Goal: Task Accomplishment & Management: Use online tool/utility

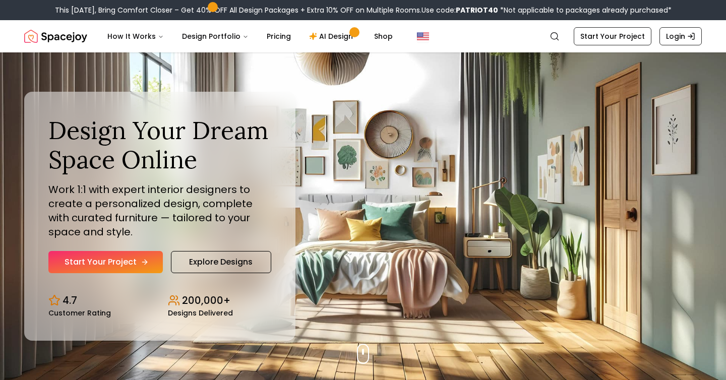
click at [138, 265] on link "Start Your Project" at bounding box center [105, 262] width 114 height 22
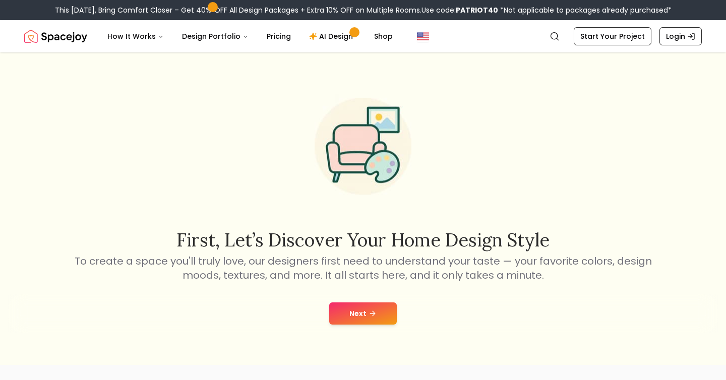
click at [353, 316] on button "Next" at bounding box center [363, 313] width 68 height 22
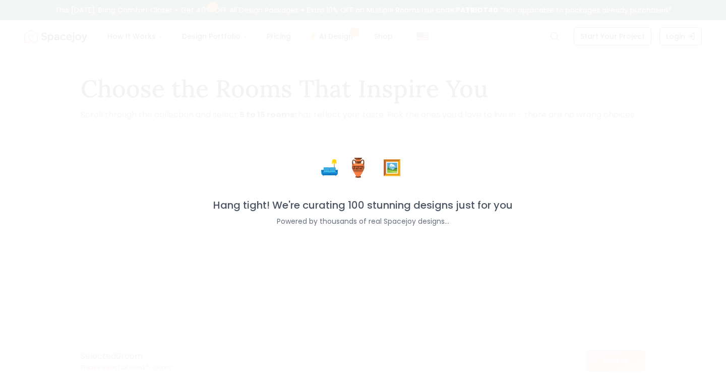
click at [271, 37] on div "🛋️ 🏺 🖼️ Hang tight! We're curating 100 stunning designs just for you Powered by…" at bounding box center [363, 190] width 726 height 380
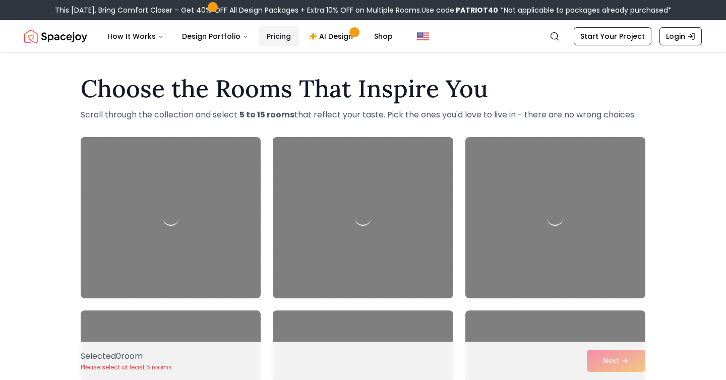
click at [271, 37] on link "Pricing" at bounding box center [279, 36] width 40 height 20
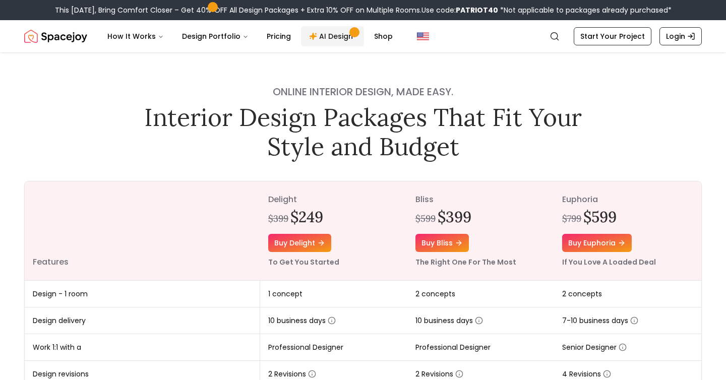
click at [333, 36] on link "AI Design" at bounding box center [332, 36] width 63 height 20
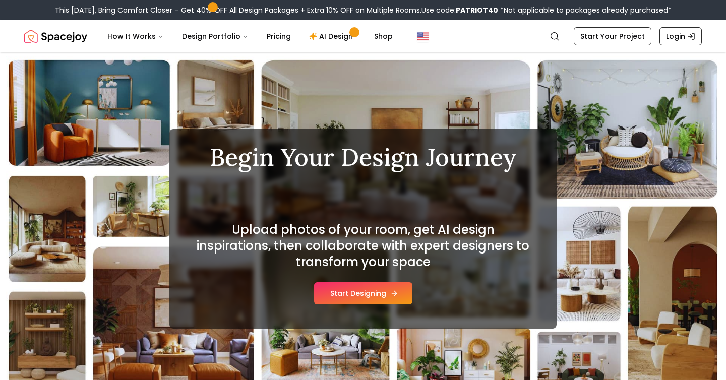
click at [333, 292] on button "Start Designing" at bounding box center [363, 293] width 98 height 22
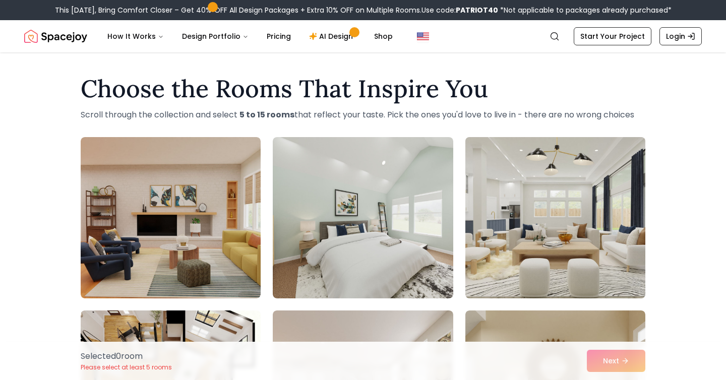
click at [525, 236] on img at bounding box center [555, 217] width 189 height 169
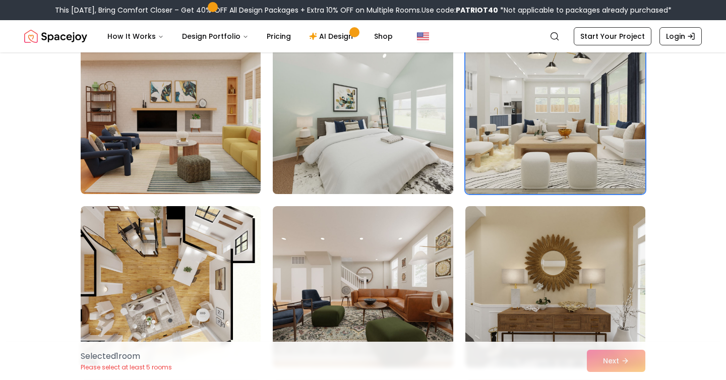
scroll to position [110, 0]
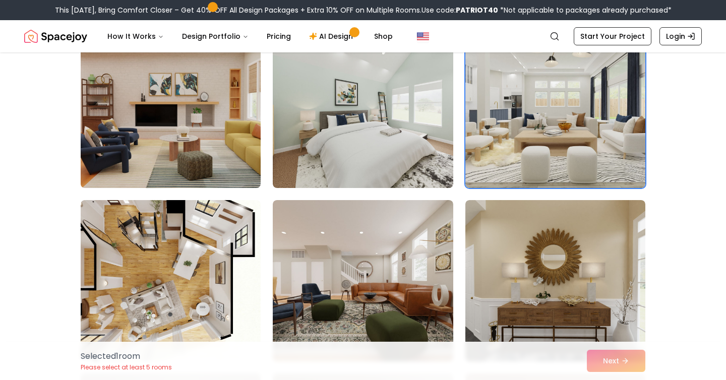
click at [196, 120] on img at bounding box center [170, 107] width 189 height 169
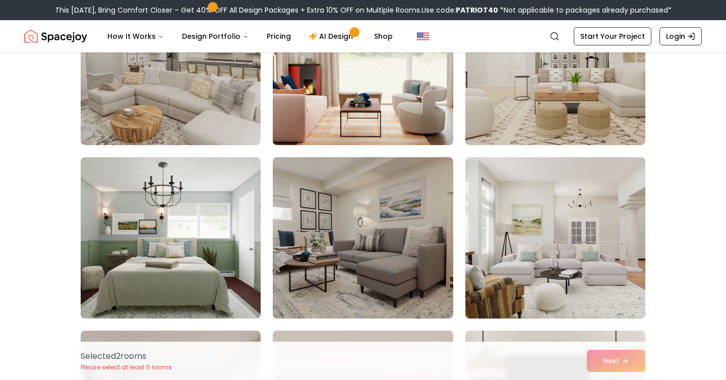
scroll to position [673, 0]
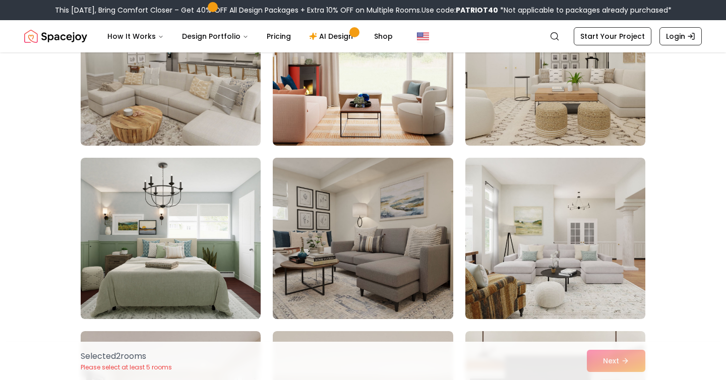
click at [376, 230] on img at bounding box center [362, 238] width 189 height 169
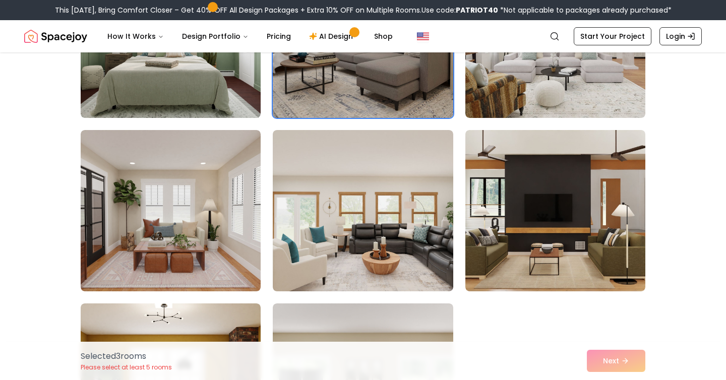
scroll to position [884, 0]
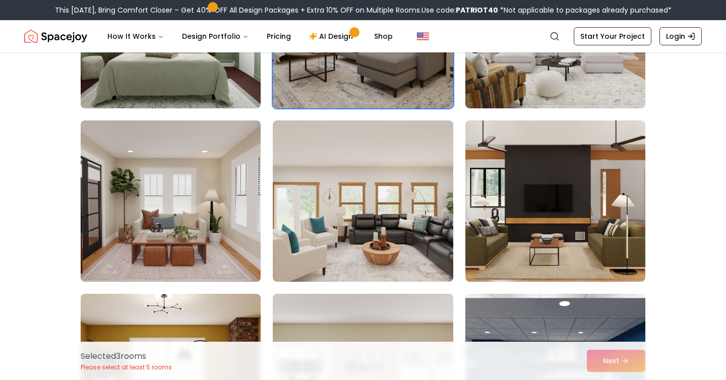
click at [199, 210] on img at bounding box center [170, 200] width 189 height 169
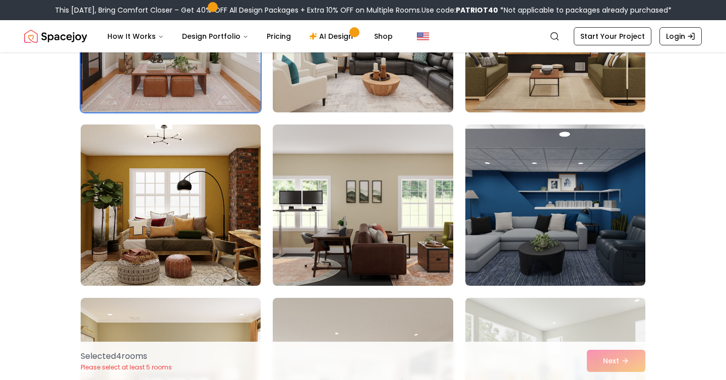
scroll to position [1054, 0]
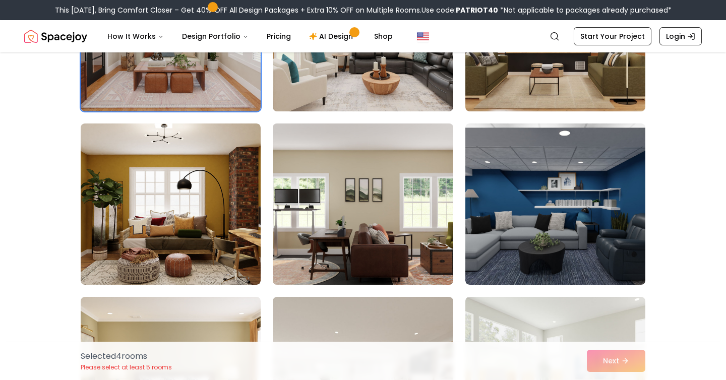
click at [360, 246] on img at bounding box center [362, 203] width 189 height 169
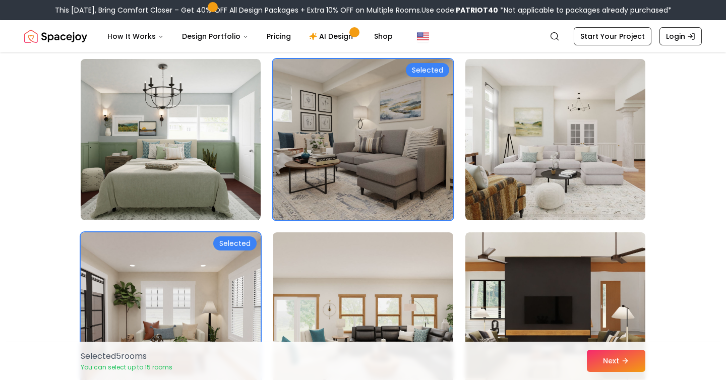
scroll to position [676, 0]
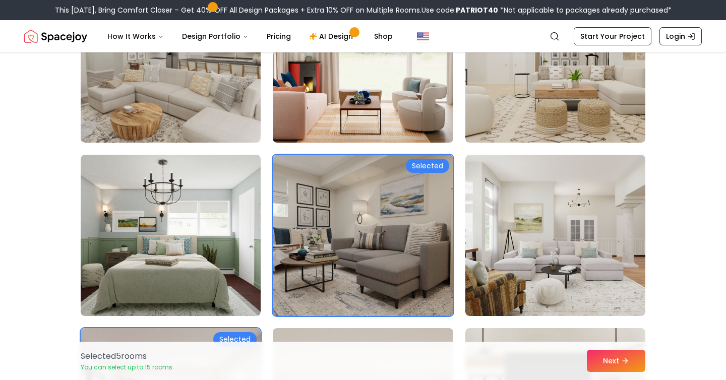
click at [372, 217] on img at bounding box center [362, 235] width 189 height 169
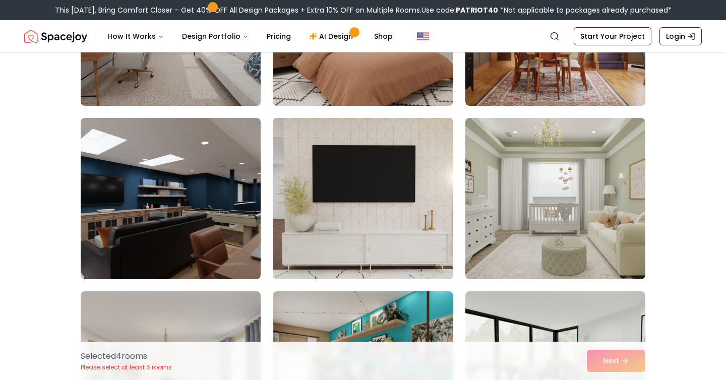
scroll to position [5394, 0]
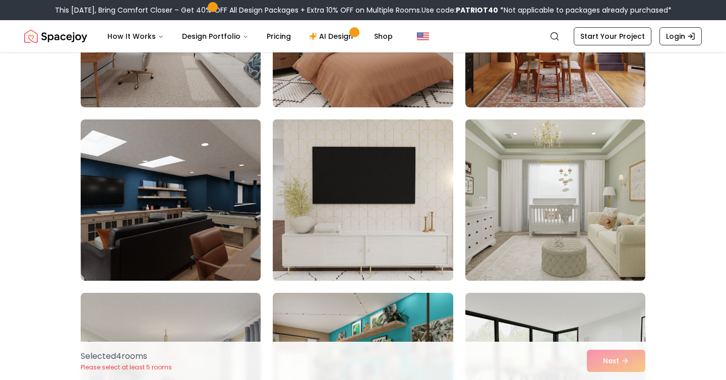
click at [360, 208] on img at bounding box center [362, 199] width 189 height 169
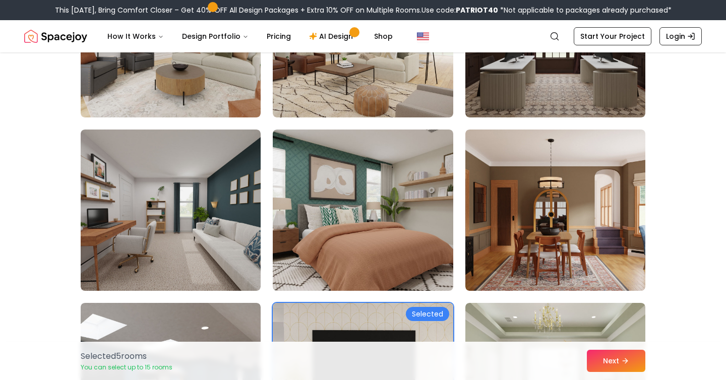
scroll to position [5189, 0]
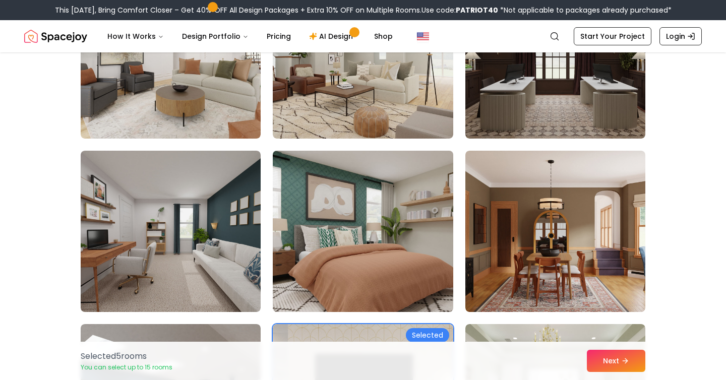
click at [392, 236] on img at bounding box center [362, 231] width 189 height 169
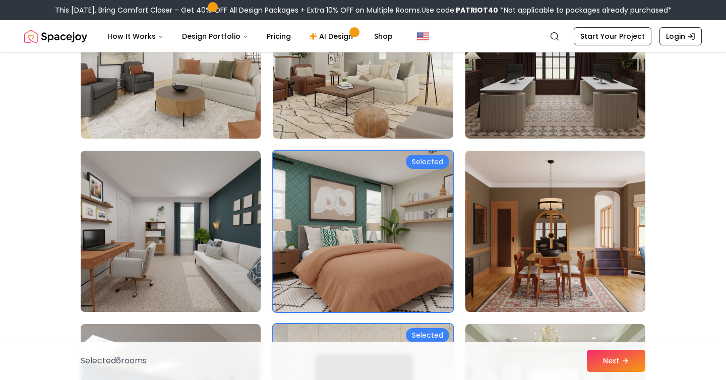
click at [166, 226] on img at bounding box center [170, 231] width 189 height 169
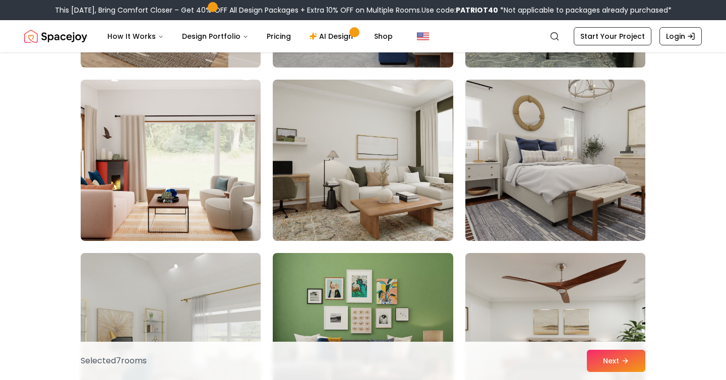
scroll to position [4713, 0]
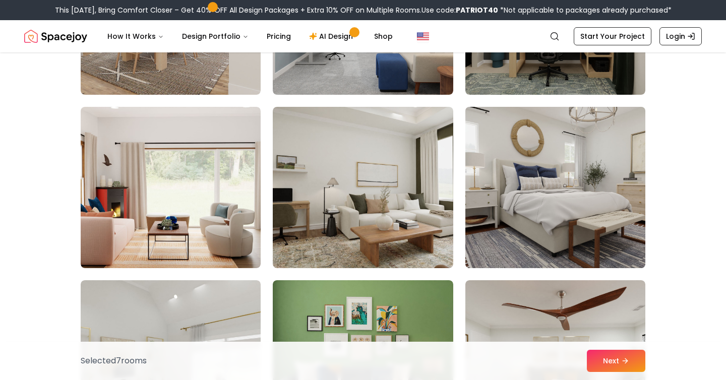
click at [565, 231] on img at bounding box center [555, 187] width 189 height 169
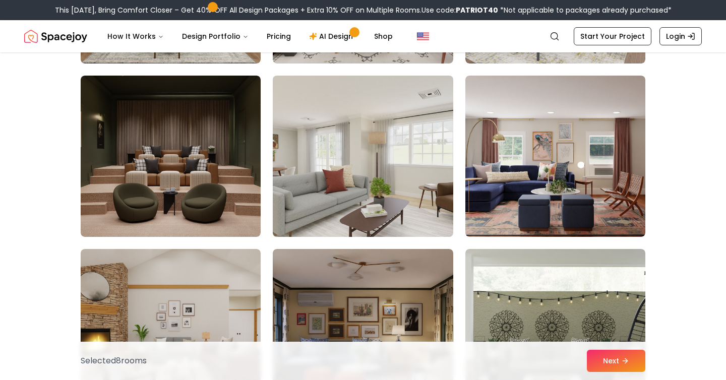
scroll to position [2662, 0]
click at [362, 167] on img at bounding box center [362, 156] width 189 height 169
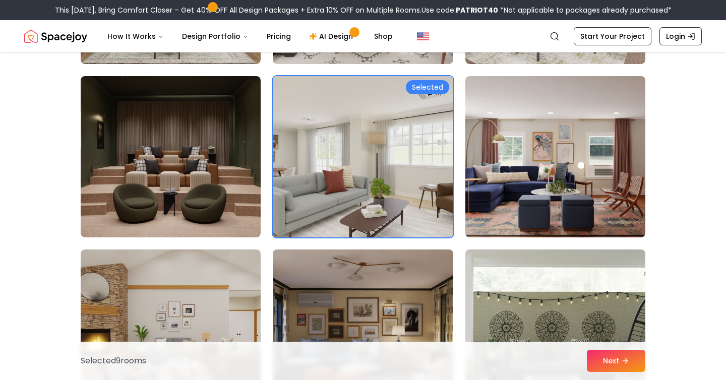
click at [362, 167] on img at bounding box center [362, 156] width 189 height 169
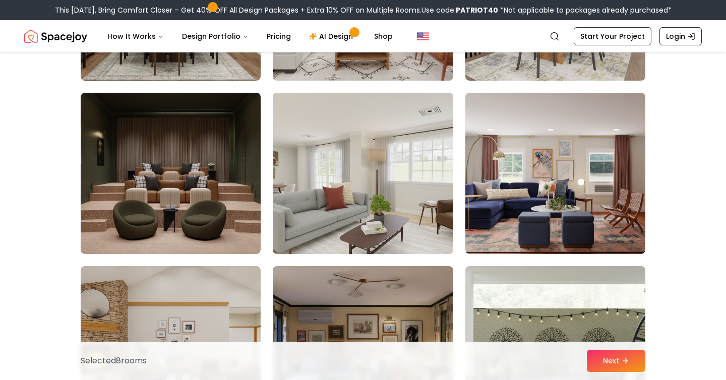
click at [383, 141] on img at bounding box center [362, 173] width 189 height 169
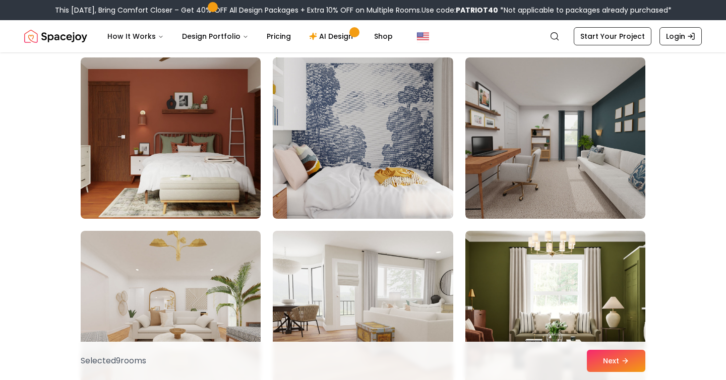
scroll to position [1980, 0]
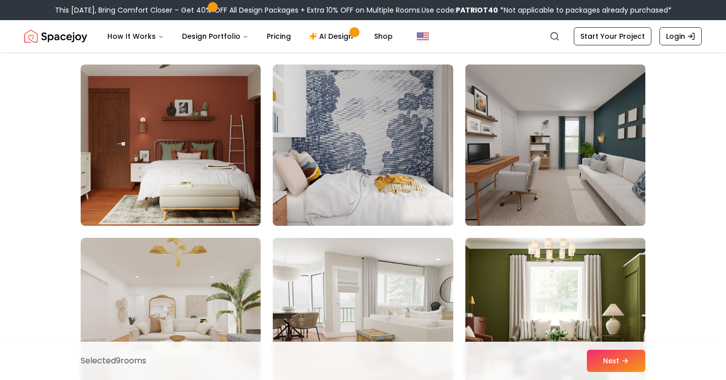
click at [562, 144] on img at bounding box center [555, 144] width 189 height 169
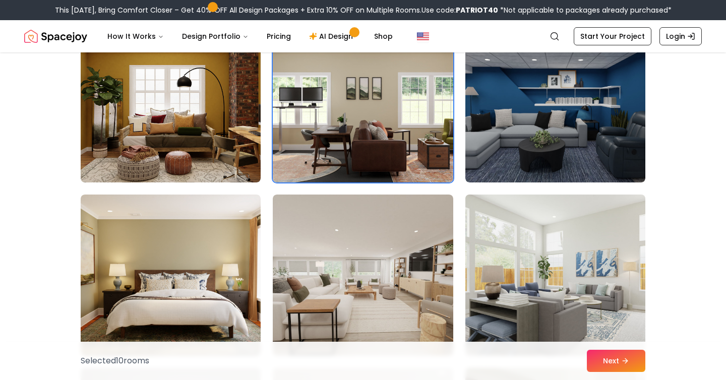
scroll to position [1137, 0]
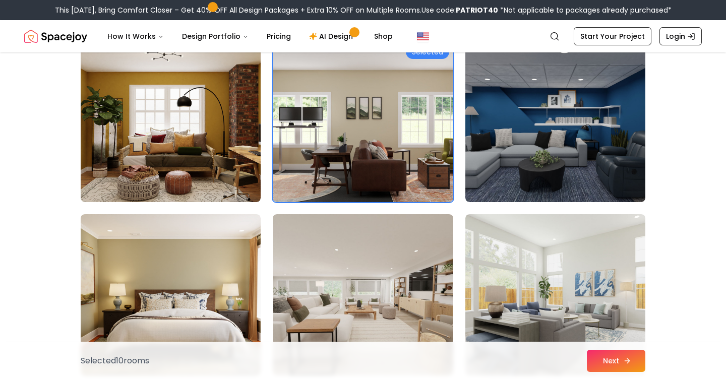
click at [604, 359] on button "Next" at bounding box center [616, 361] width 58 height 22
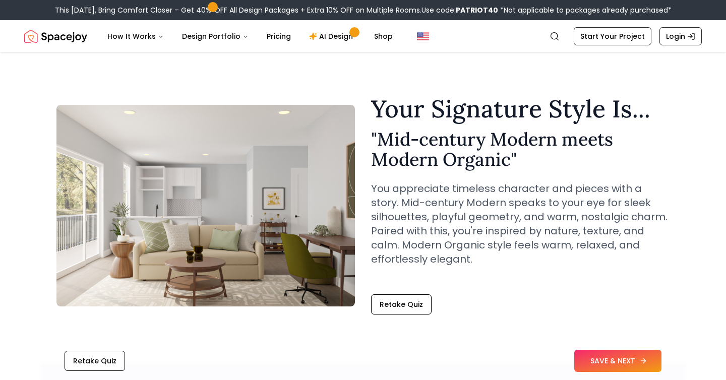
click at [616, 361] on button "SAVE & NEXT" at bounding box center [617, 361] width 87 height 22
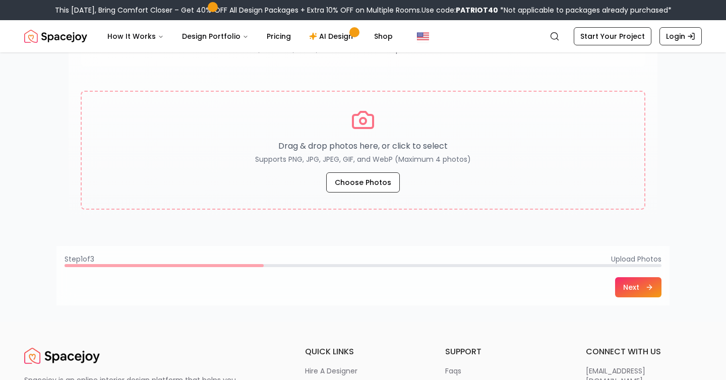
scroll to position [84, 0]
